Goal: Information Seeking & Learning: Learn about a topic

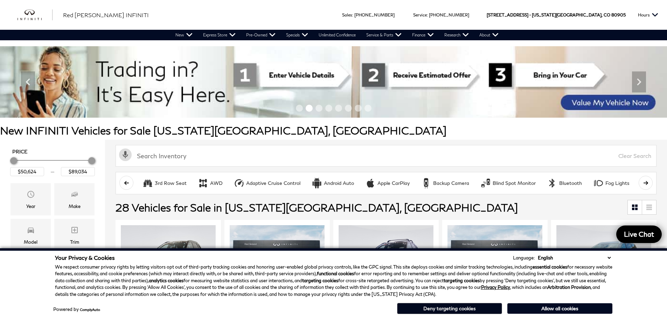
click at [482, 308] on button "Deny targeting cookies" at bounding box center [449, 308] width 105 height 11
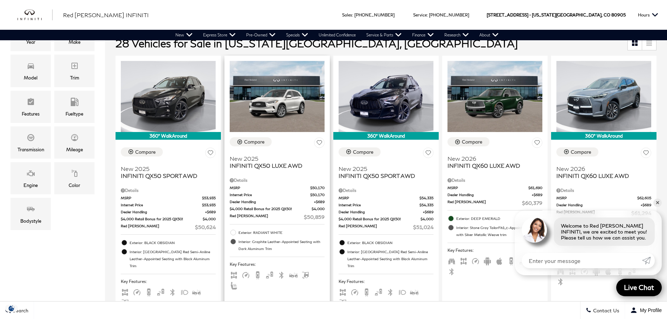
scroll to position [140, 0]
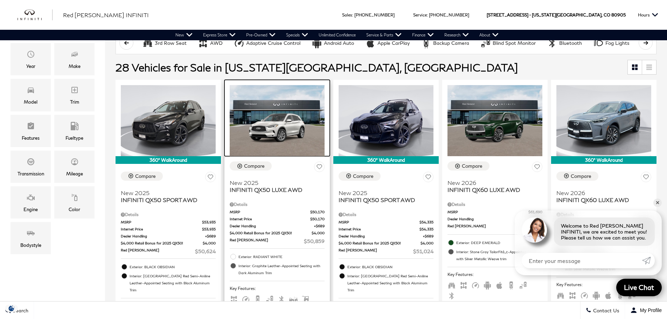
click at [274, 130] on img at bounding box center [277, 120] width 95 height 71
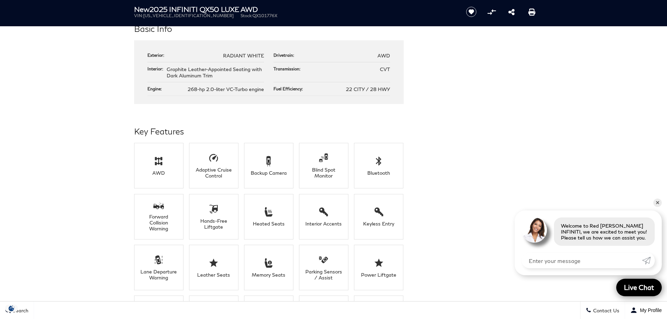
scroll to position [420, 0]
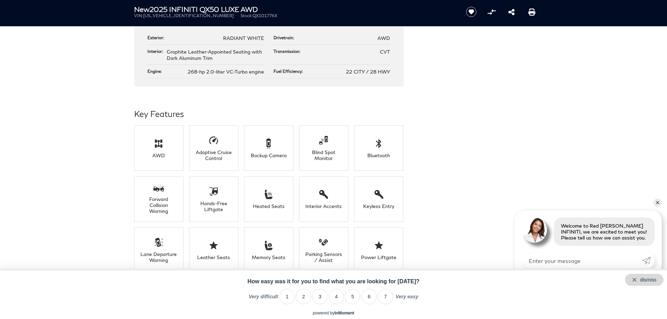
click at [645, 277] on div "dismiss" at bounding box center [648, 280] width 16 height 6
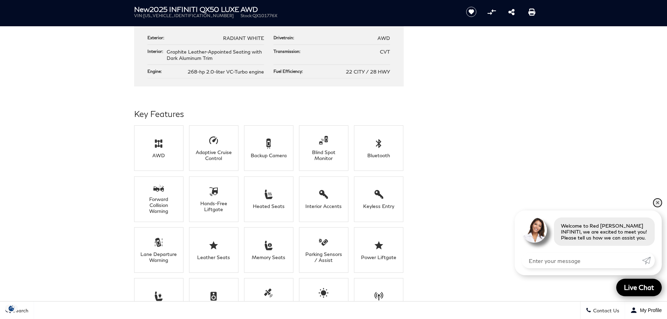
click at [658, 199] on link "✕" at bounding box center [657, 202] width 8 height 8
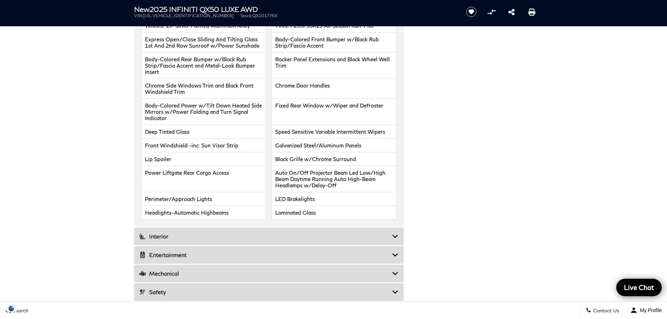
scroll to position [840, 0]
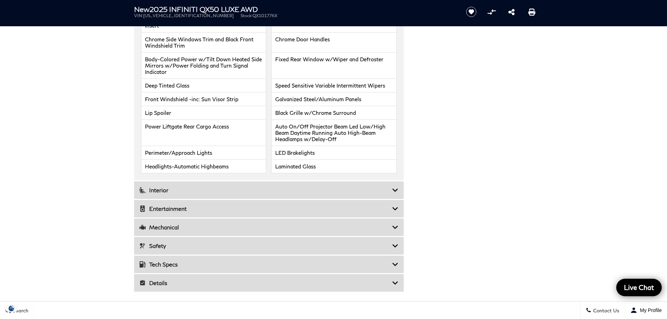
click at [395, 188] on icon at bounding box center [395, 189] width 6 height 7
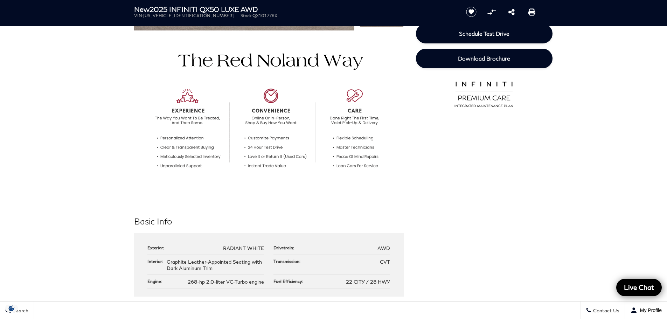
scroll to position [0, 0]
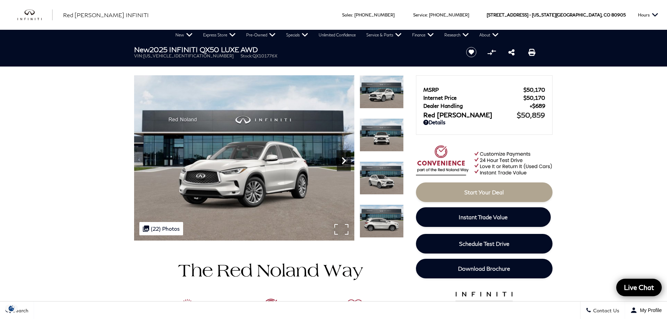
click at [344, 160] on icon "Next" at bounding box center [343, 160] width 4 height 7
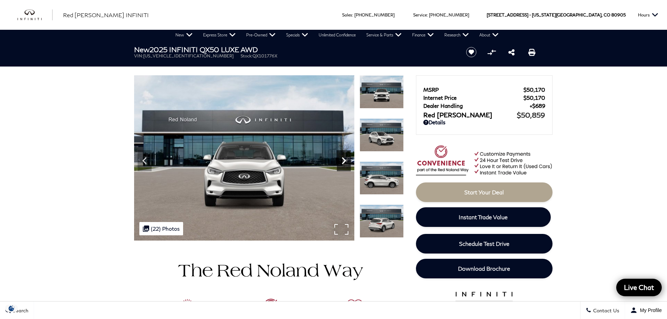
click at [344, 160] on icon "Next" at bounding box center [343, 160] width 4 height 7
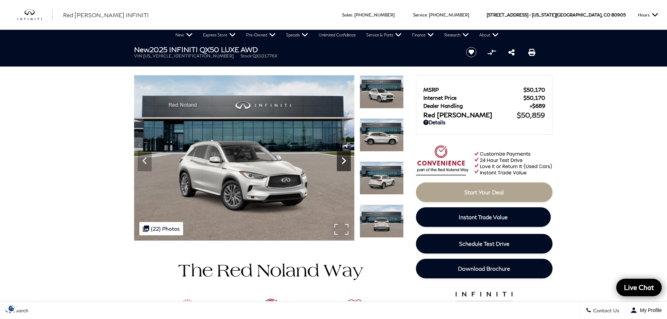
click at [344, 160] on icon "Next" at bounding box center [343, 160] width 4 height 7
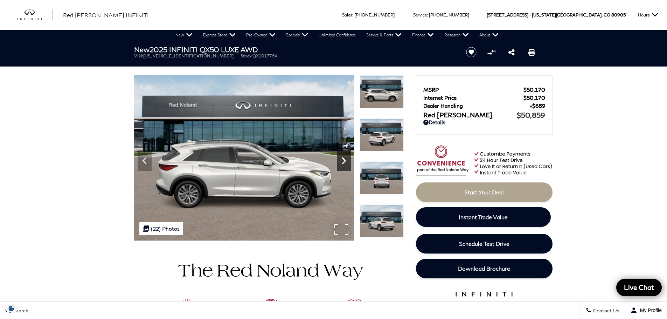
click at [344, 160] on icon "Next" at bounding box center [343, 160] width 4 height 7
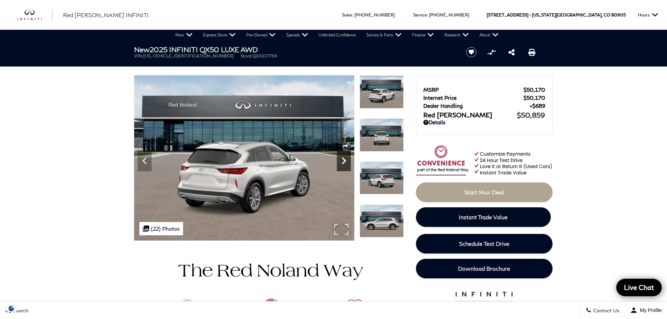
click at [344, 160] on icon "Next" at bounding box center [343, 160] width 4 height 7
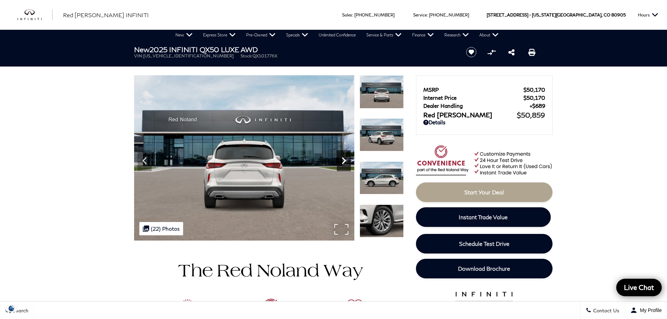
click at [344, 160] on icon "Next" at bounding box center [343, 160] width 4 height 7
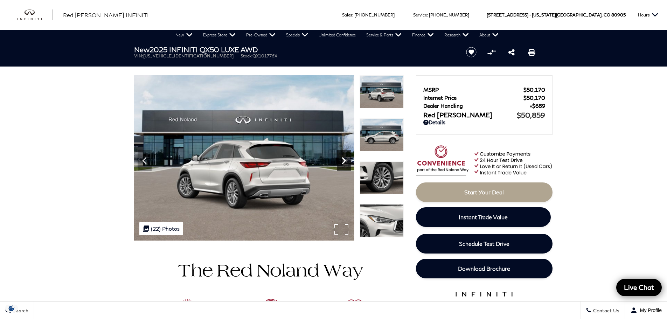
click at [344, 160] on icon "Next" at bounding box center [343, 160] width 4 height 7
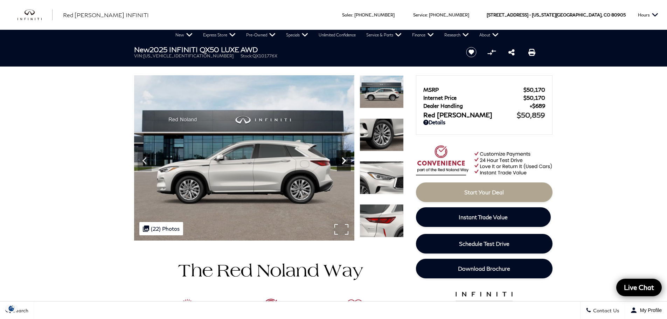
click at [344, 160] on icon "Next" at bounding box center [343, 160] width 4 height 7
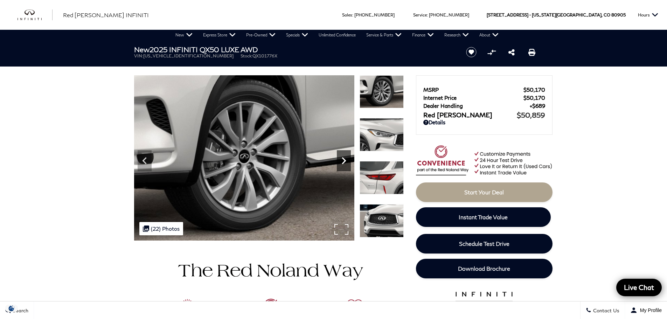
click at [344, 160] on icon "Next" at bounding box center [343, 160] width 4 height 7
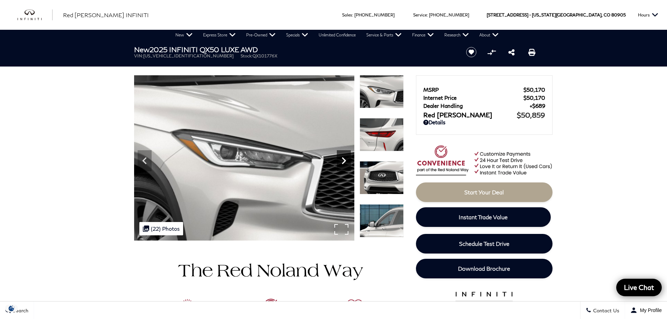
click at [344, 160] on icon "Next" at bounding box center [343, 160] width 4 height 7
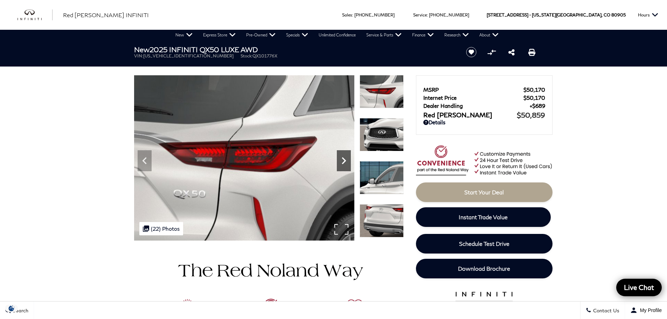
click at [344, 160] on icon "Next" at bounding box center [343, 160] width 4 height 7
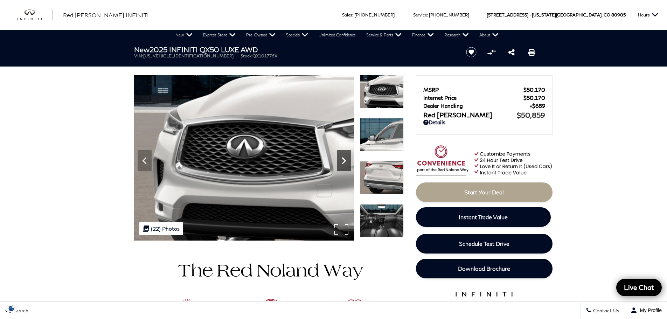
click at [344, 160] on icon "Next" at bounding box center [343, 160] width 4 height 7
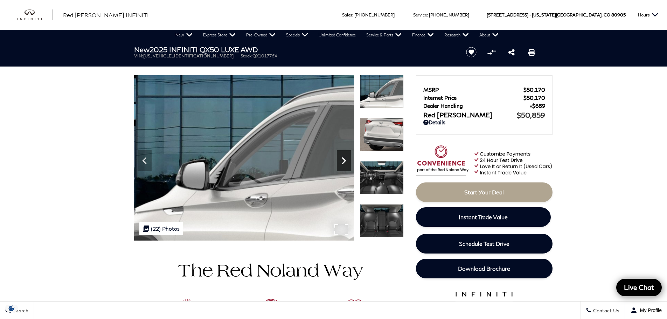
click at [344, 160] on icon "Next" at bounding box center [343, 160] width 4 height 7
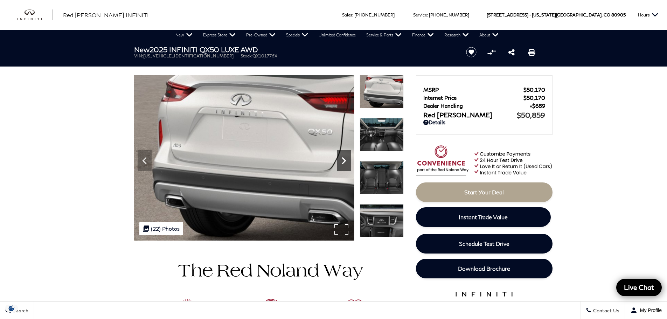
click at [344, 160] on icon "Next" at bounding box center [343, 160] width 4 height 7
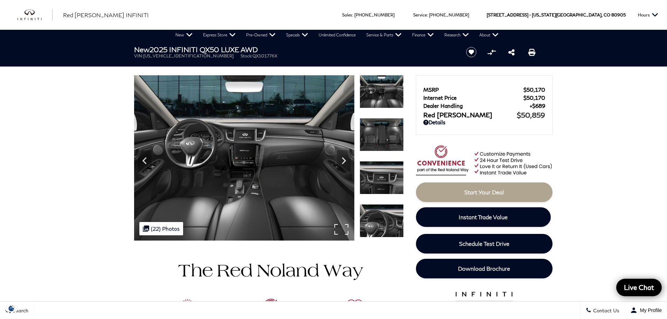
click at [289, 165] on img at bounding box center [244, 157] width 220 height 165
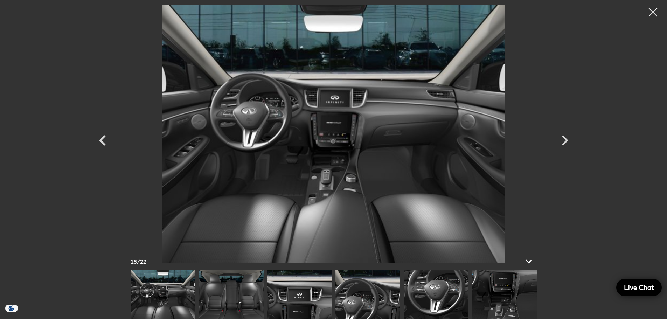
click at [397, 131] on img at bounding box center [334, 134] width 420 height 258
click at [566, 140] on icon "Next" at bounding box center [564, 140] width 7 height 10
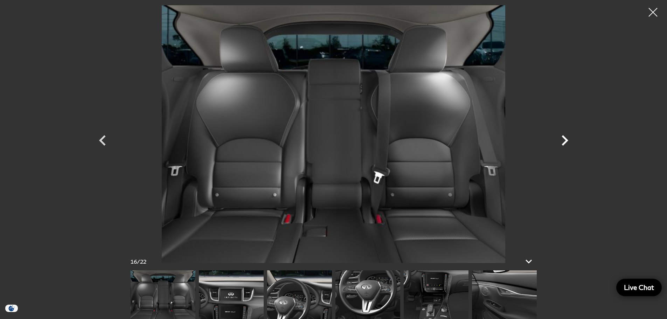
click at [566, 140] on icon "Next" at bounding box center [564, 140] width 7 height 10
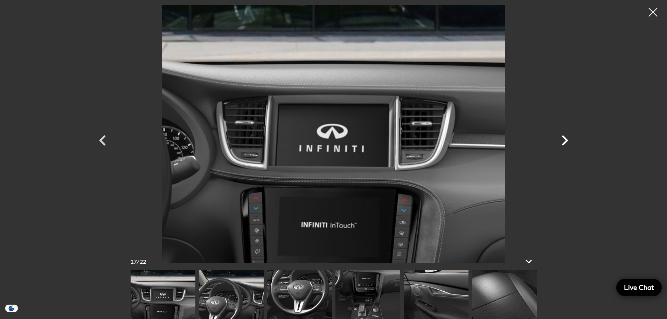
click at [566, 140] on icon "Next" at bounding box center [564, 140] width 7 height 10
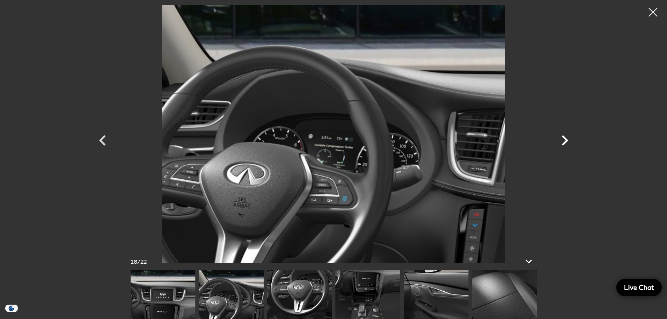
click at [566, 139] on icon "Next" at bounding box center [564, 140] width 7 height 10
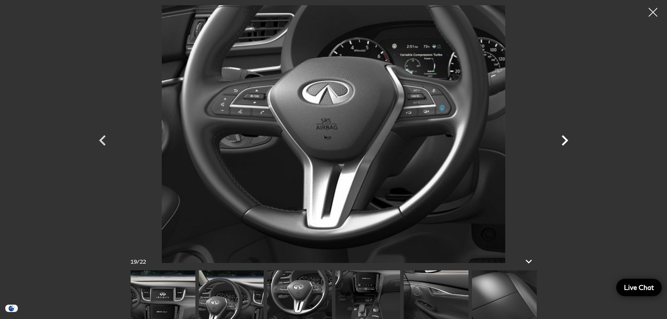
click at [566, 139] on icon "Next" at bounding box center [564, 140] width 7 height 10
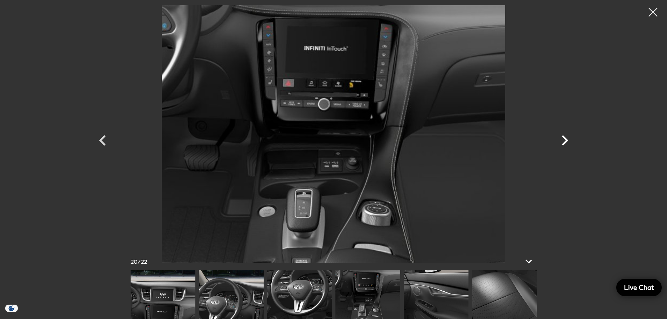
click at [566, 139] on icon "Next" at bounding box center [564, 140] width 7 height 10
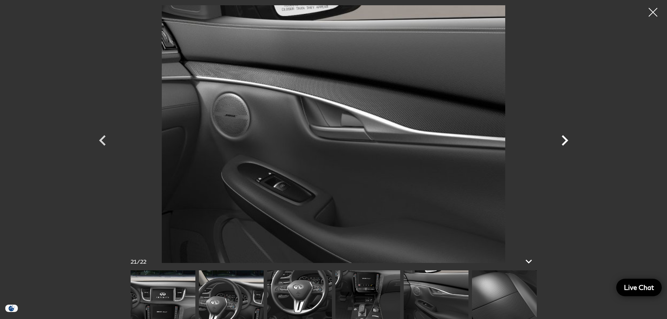
click at [566, 139] on icon "Next" at bounding box center [564, 140] width 7 height 10
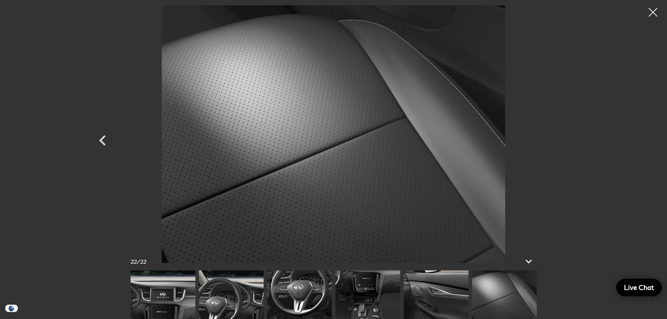
click at [566, 139] on div at bounding box center [334, 134] width 490 height 258
click at [551, 152] on div at bounding box center [334, 134] width 490 height 258
click at [526, 262] on icon at bounding box center [528, 261] width 8 height 5
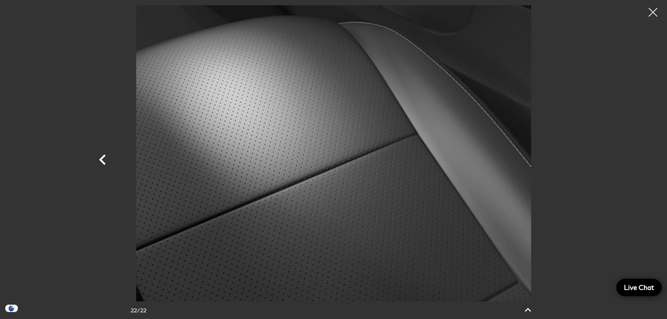
click at [99, 157] on icon "Previous" at bounding box center [102, 159] width 21 height 21
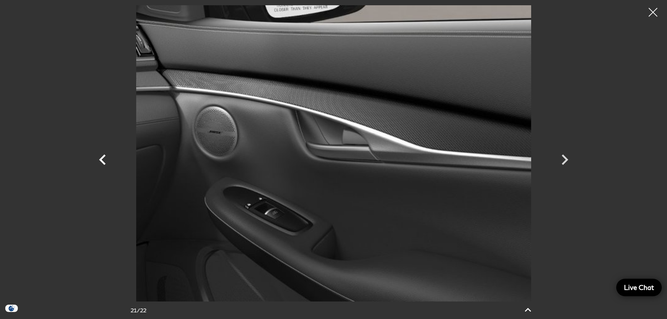
click at [99, 157] on icon "Previous" at bounding box center [102, 159] width 21 height 21
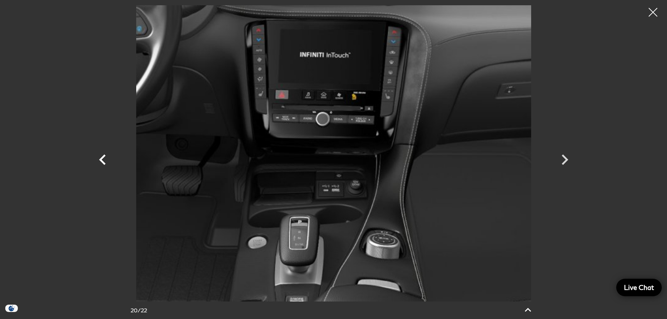
click at [99, 157] on icon "Previous" at bounding box center [102, 159] width 21 height 21
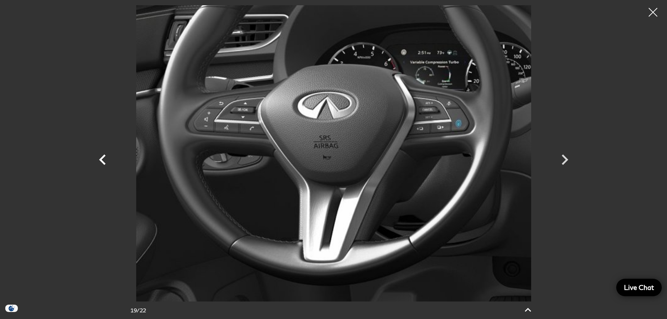
click at [99, 157] on icon "Previous" at bounding box center [102, 159] width 21 height 21
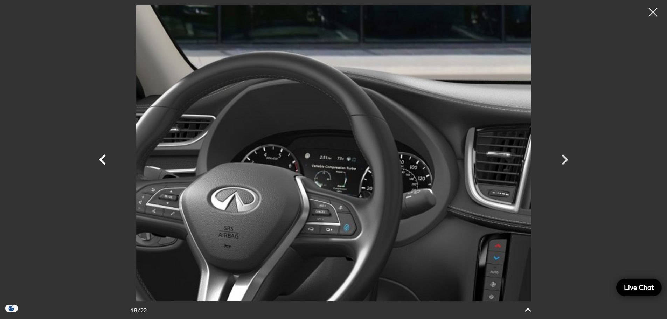
click at [99, 157] on icon "Previous" at bounding box center [102, 159] width 21 height 21
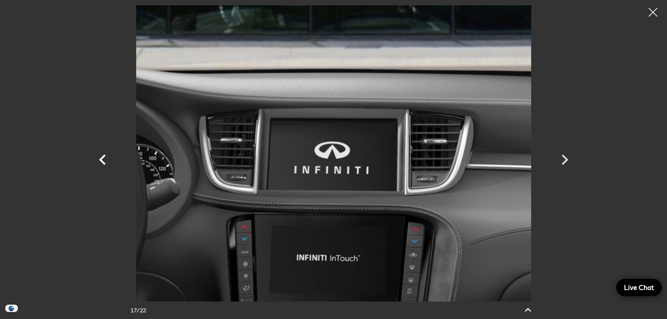
click at [99, 157] on icon "Previous" at bounding box center [102, 159] width 21 height 21
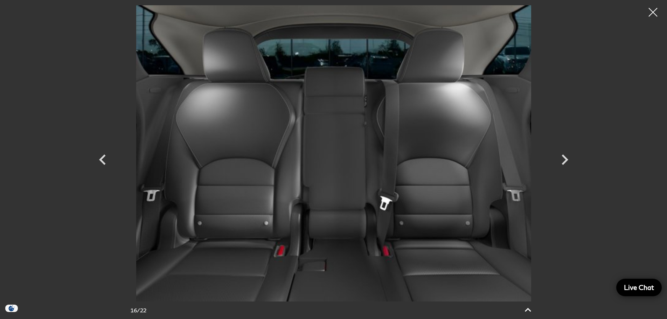
scroll to position [105, 0]
click at [526, 309] on icon at bounding box center [527, 309] width 8 height 5
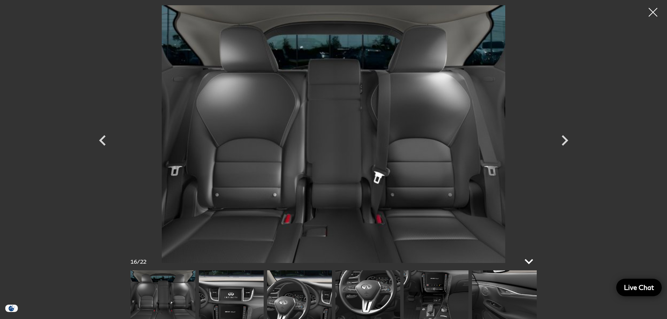
click at [528, 260] on icon at bounding box center [528, 261] width 17 height 17
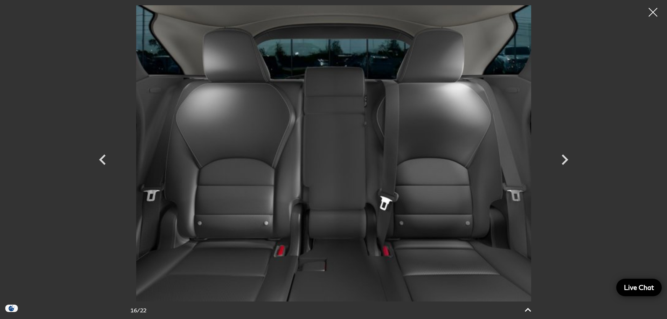
scroll to position [70, 0]
click at [101, 157] on icon "Previous" at bounding box center [102, 159] width 7 height 10
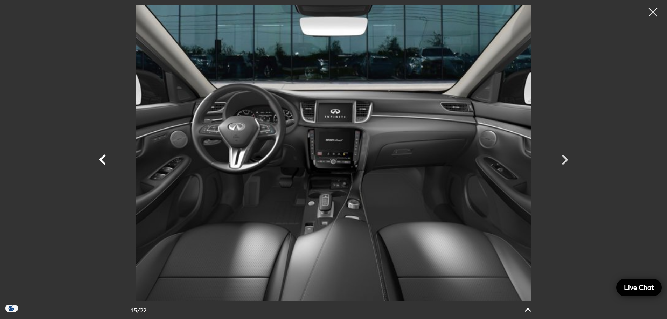
click at [101, 158] on icon "Previous" at bounding box center [102, 159] width 7 height 10
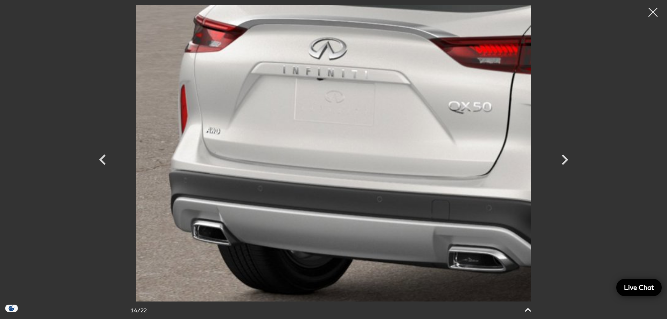
click at [650, 12] on div at bounding box center [652, 12] width 19 height 19
